Goal: Obtain resource: Obtain resource

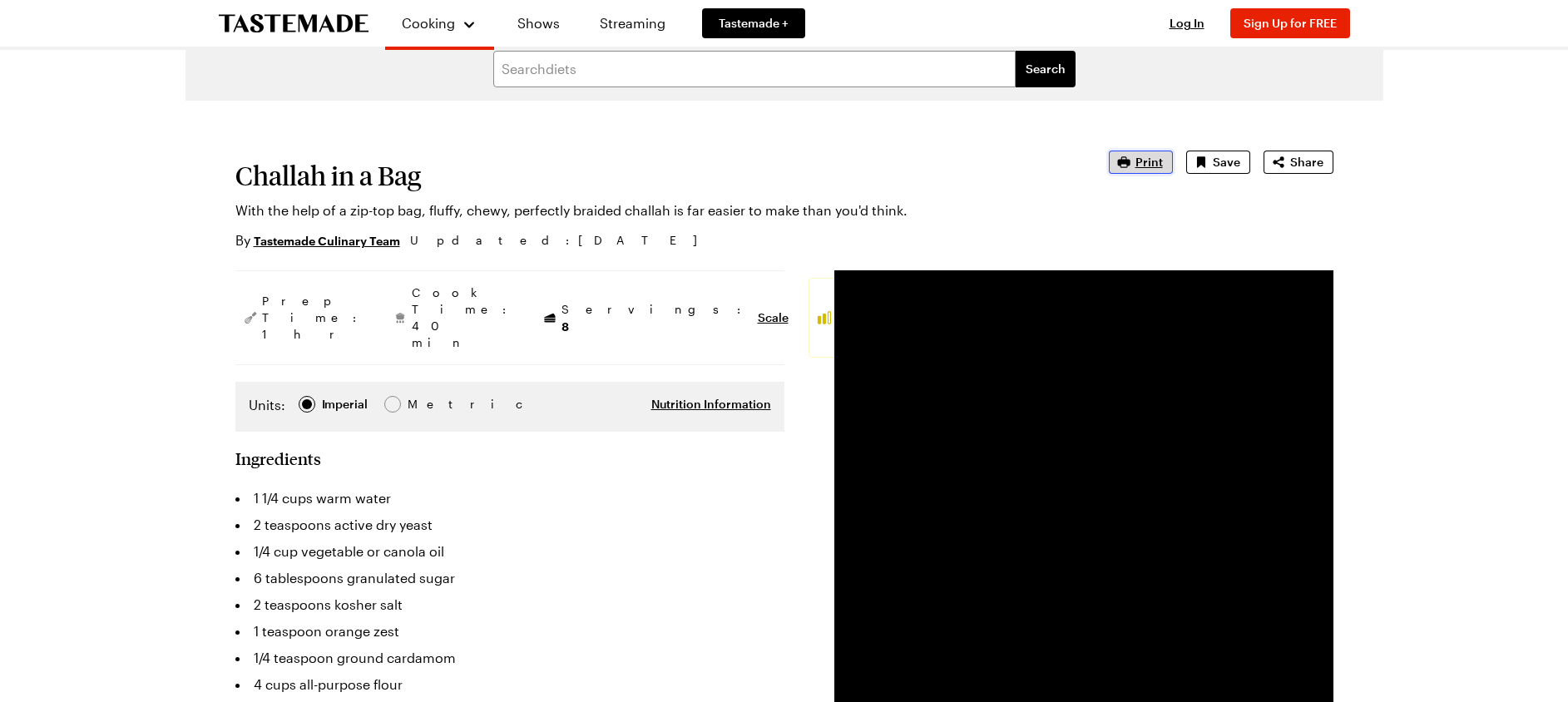
click at [1139, 160] on span "Print" at bounding box center [1150, 162] width 28 height 17
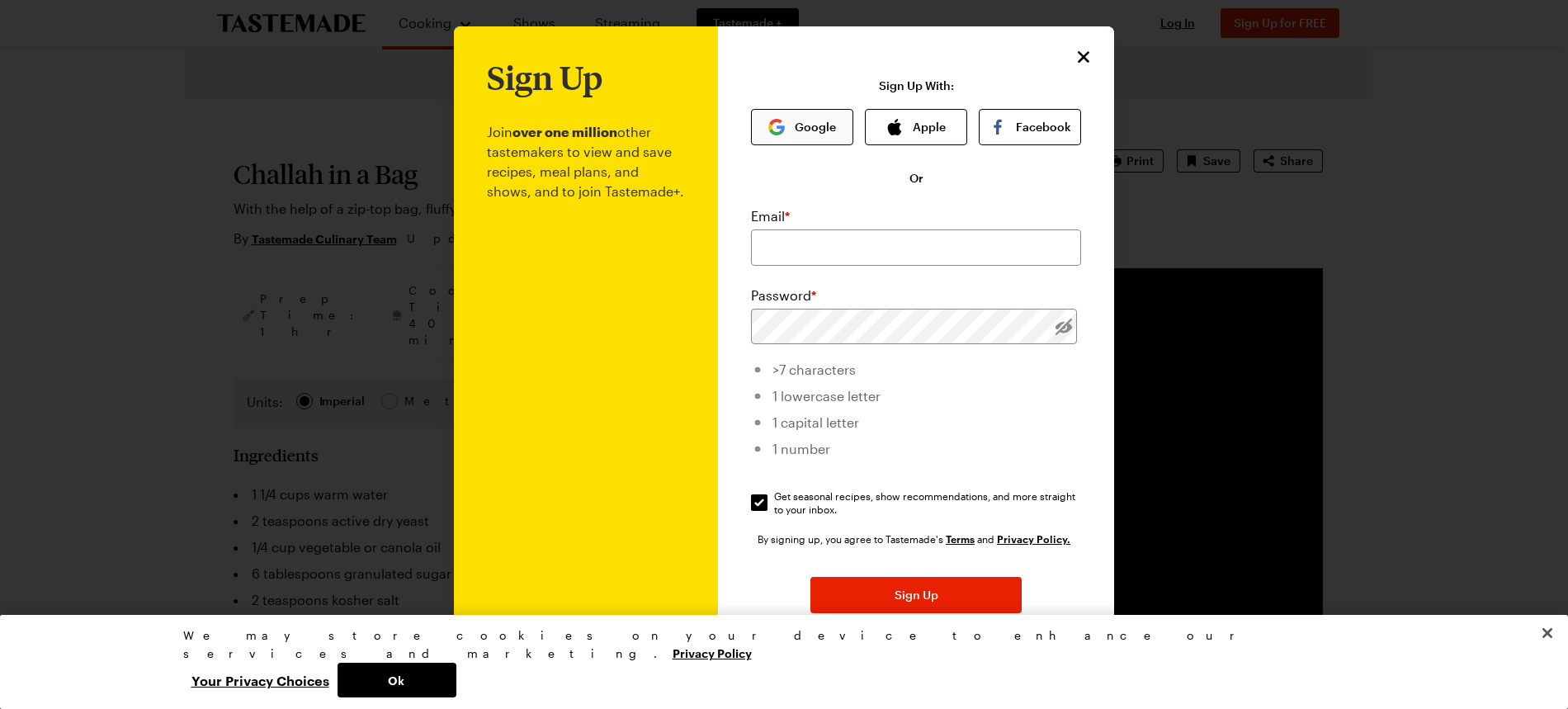
click at [817, 124] on button "Google" at bounding box center [801, 126] width 102 height 36
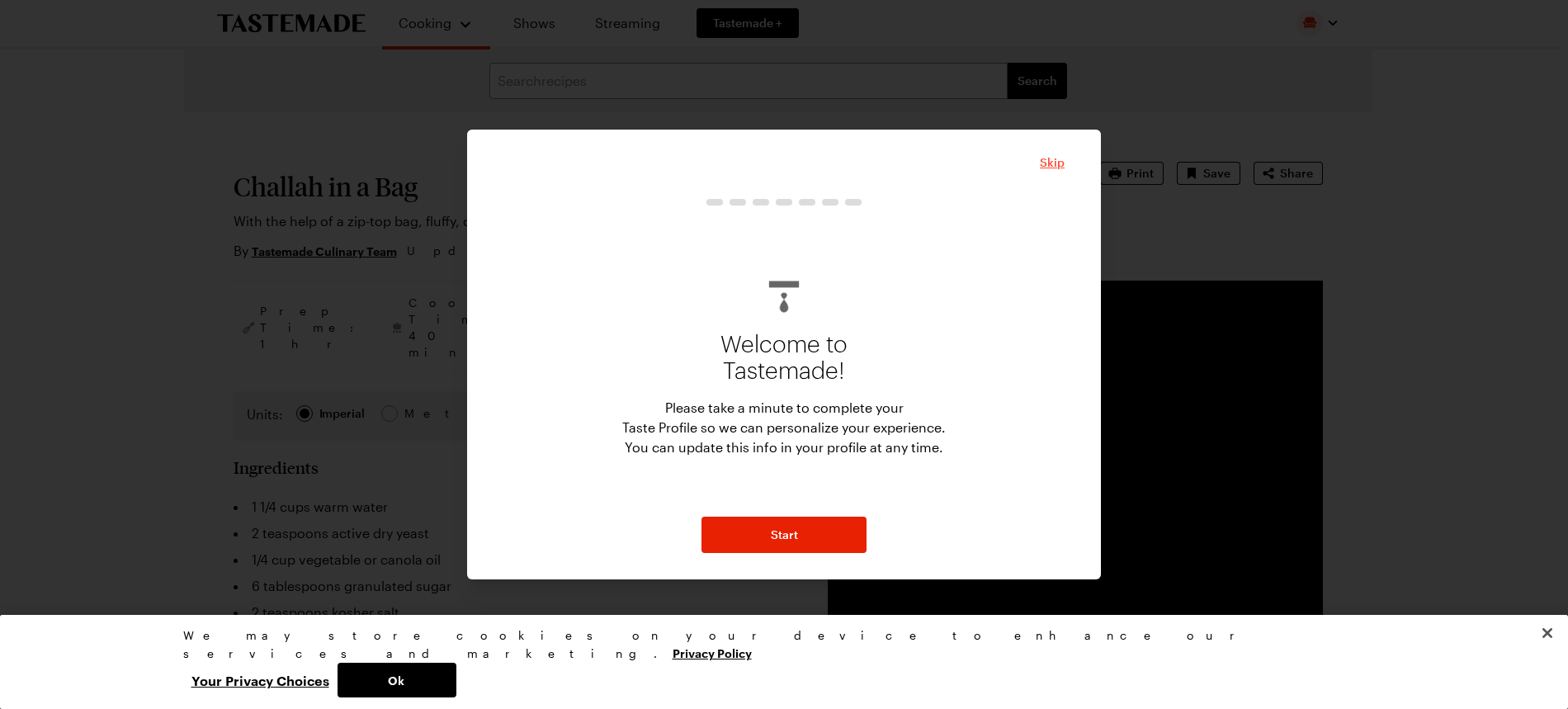
click at [1053, 157] on span "Skip" at bounding box center [1052, 163] width 25 height 17
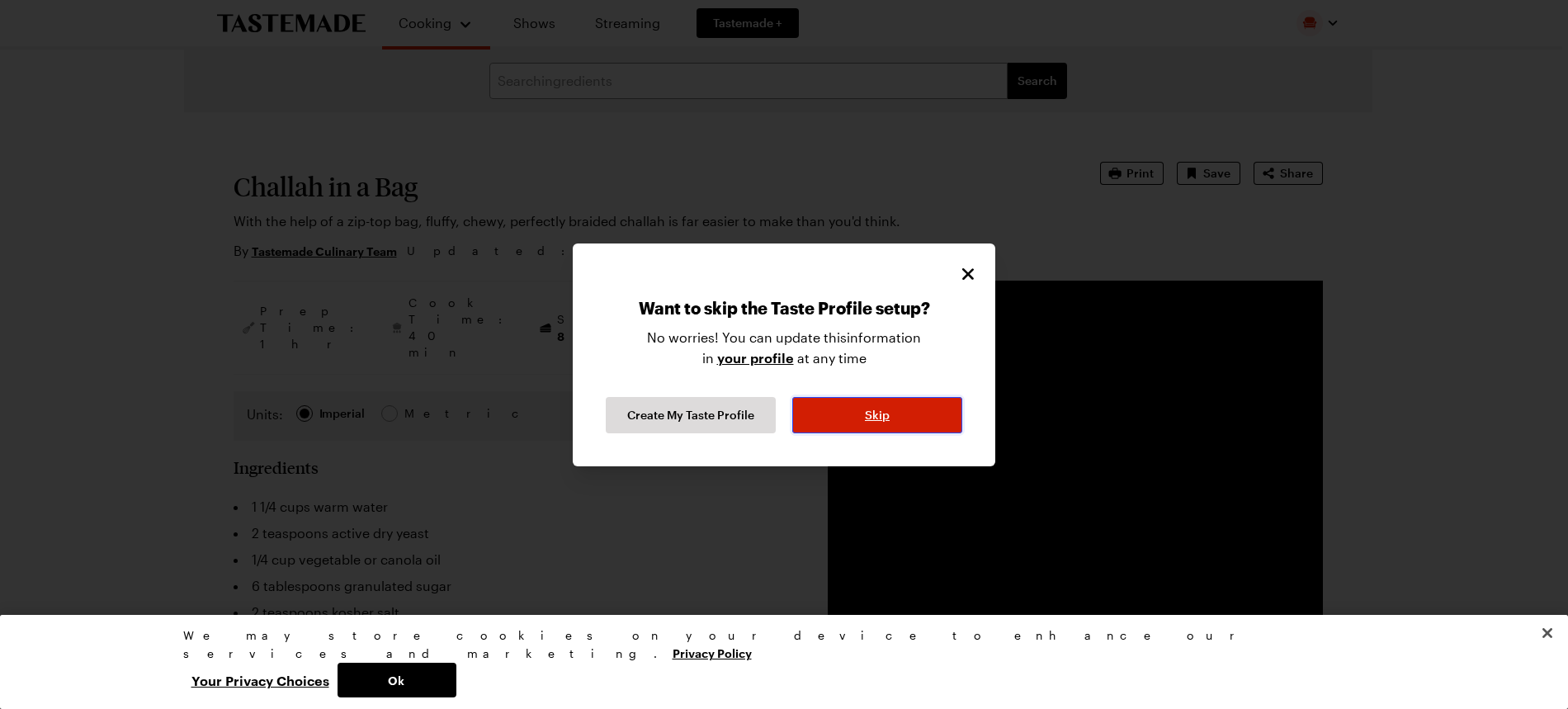
click at [891, 425] on button "Skip" at bounding box center [877, 414] width 170 height 36
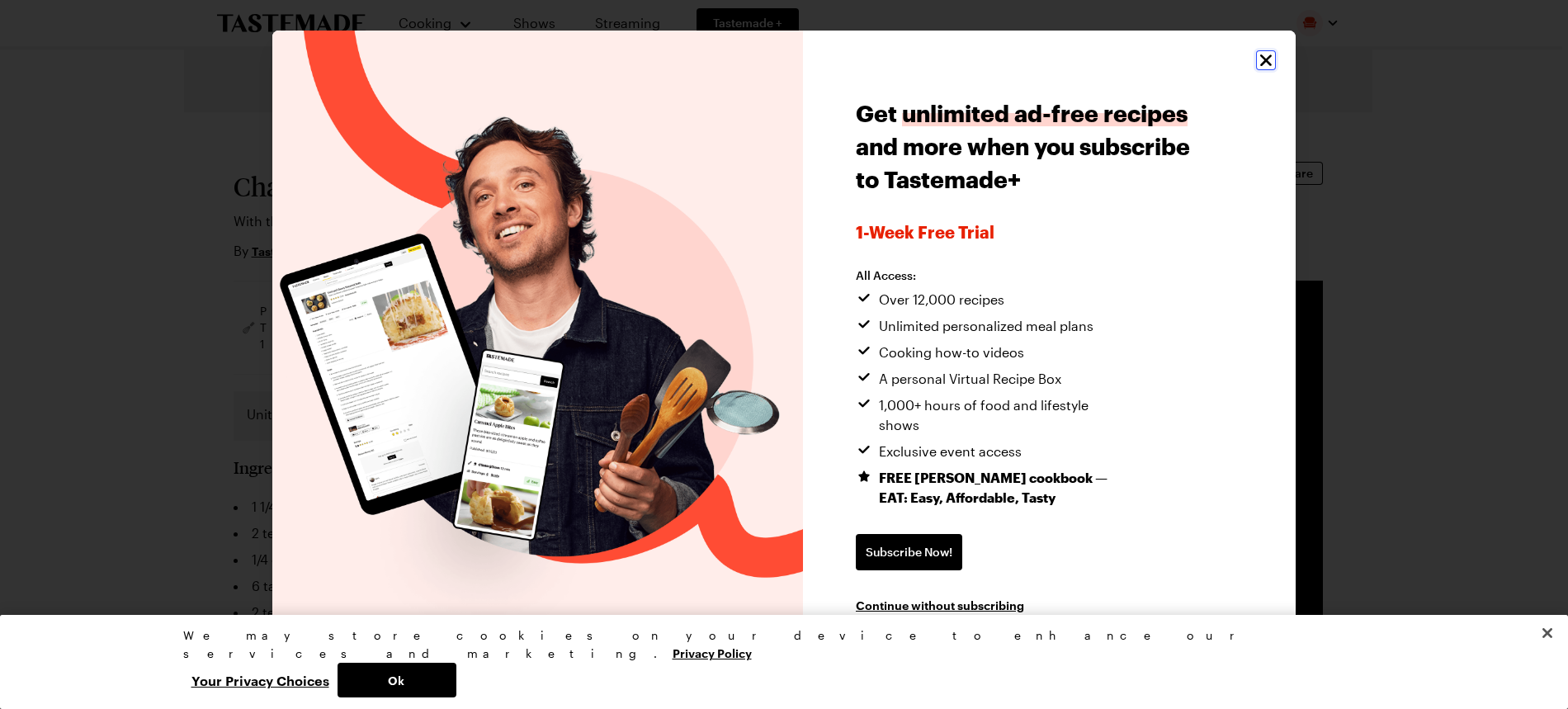
click at [1259, 70] on icon "Close" at bounding box center [1266, 61] width 20 height 20
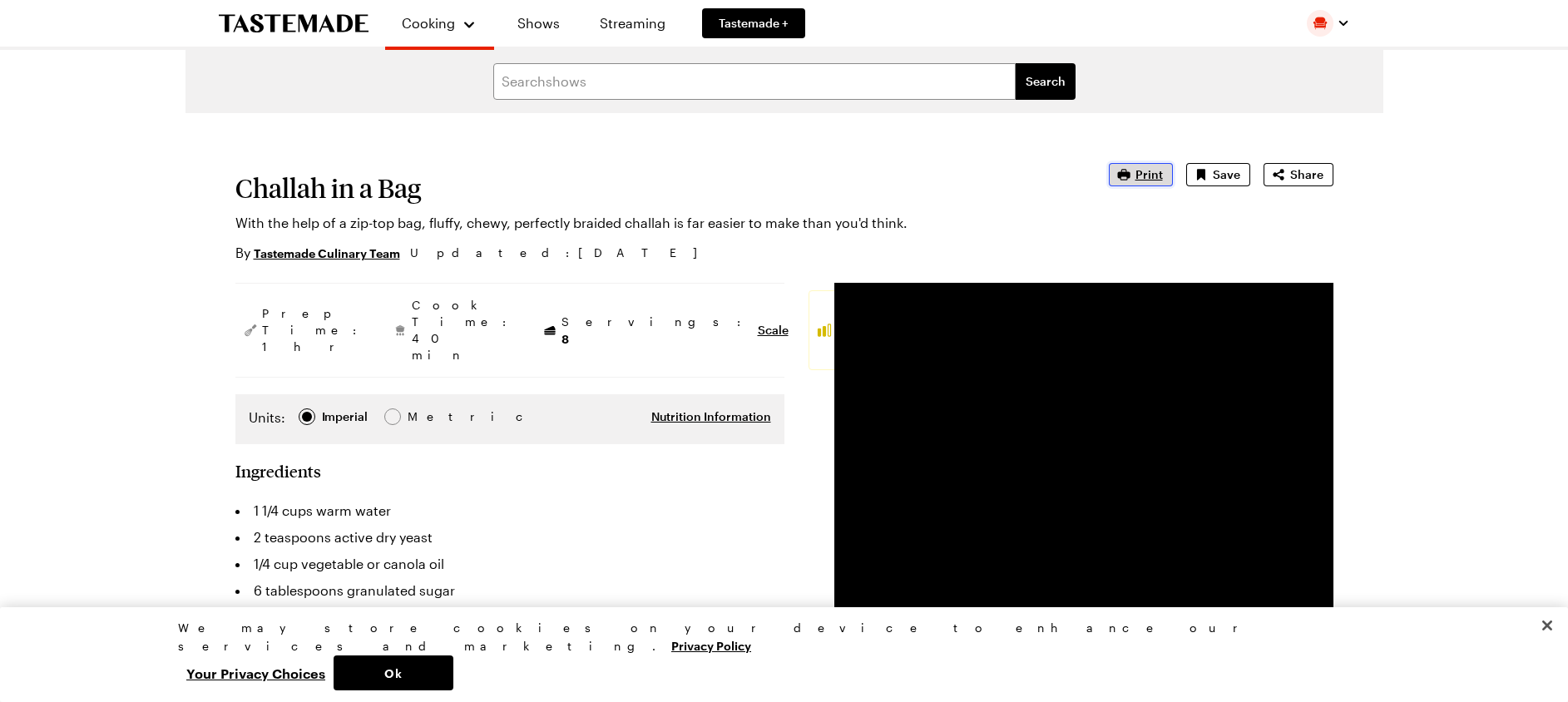
click at [1163, 176] on span "Print" at bounding box center [1150, 174] width 28 height 17
click at [1292, 179] on span "Share" at bounding box center [1307, 174] width 33 height 17
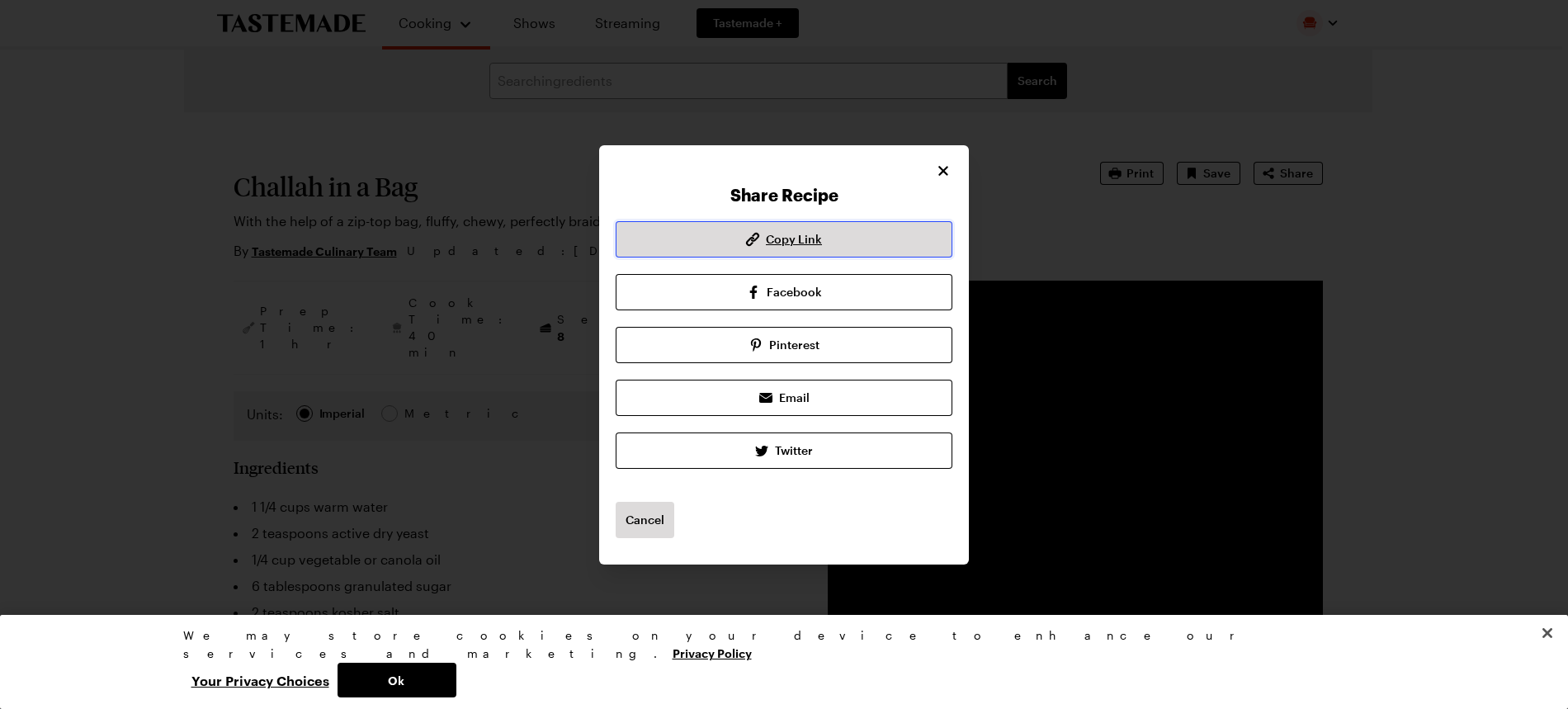
click at [849, 238] on button "Copy Link" at bounding box center [784, 238] width 337 height 36
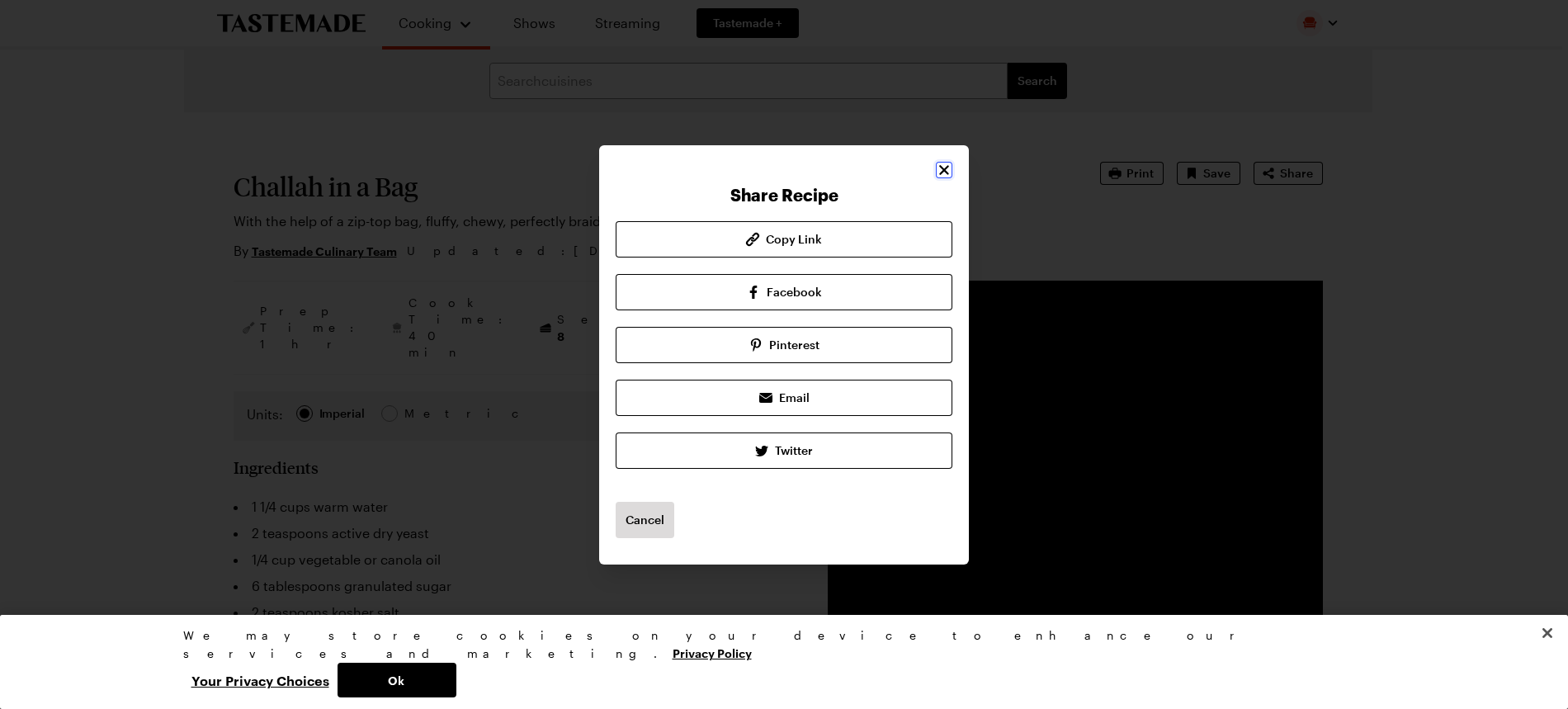
click at [947, 166] on icon "Close" at bounding box center [943, 169] width 10 height 10
type textarea "x"
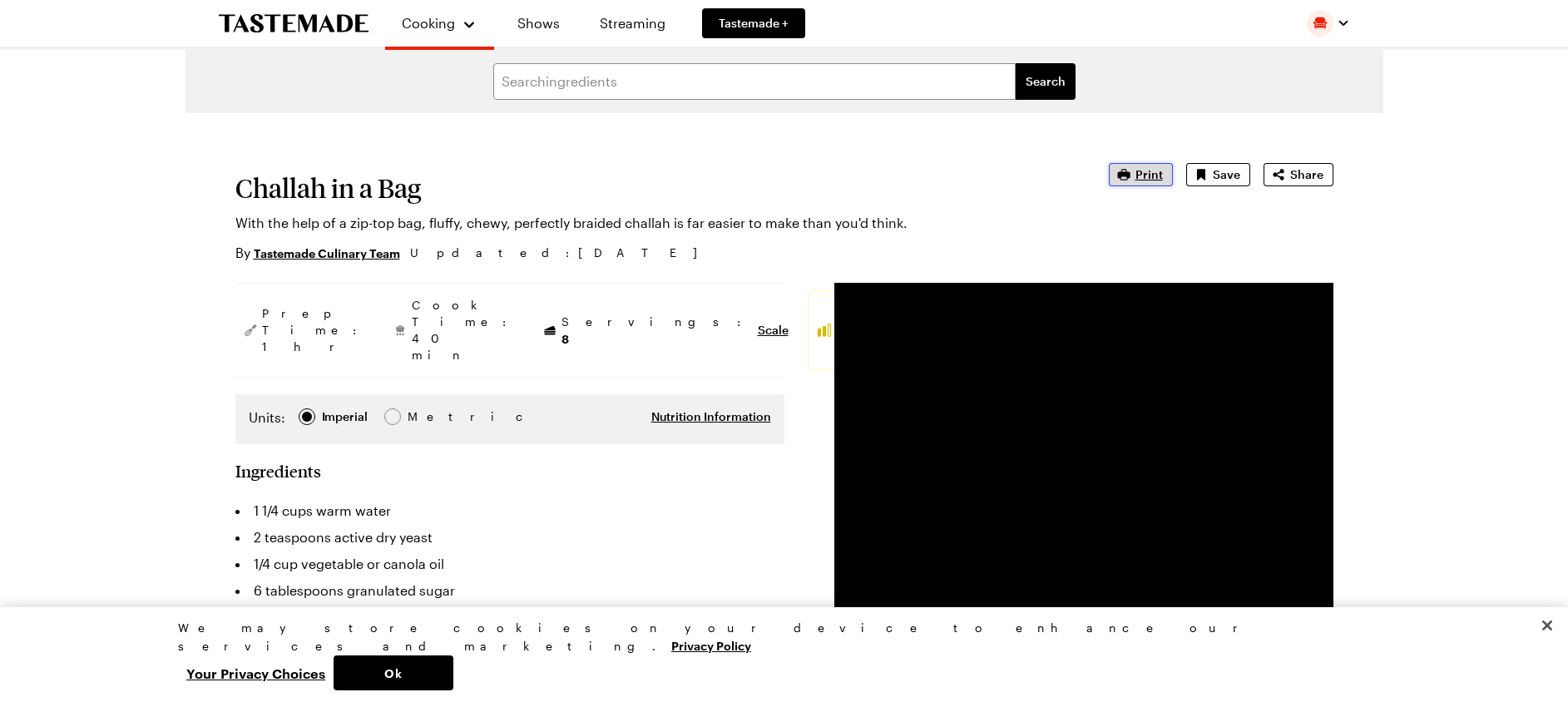
click at [1150, 173] on span "Print" at bounding box center [1150, 174] width 28 height 17
